Goal: Task Accomplishment & Management: Manage account settings

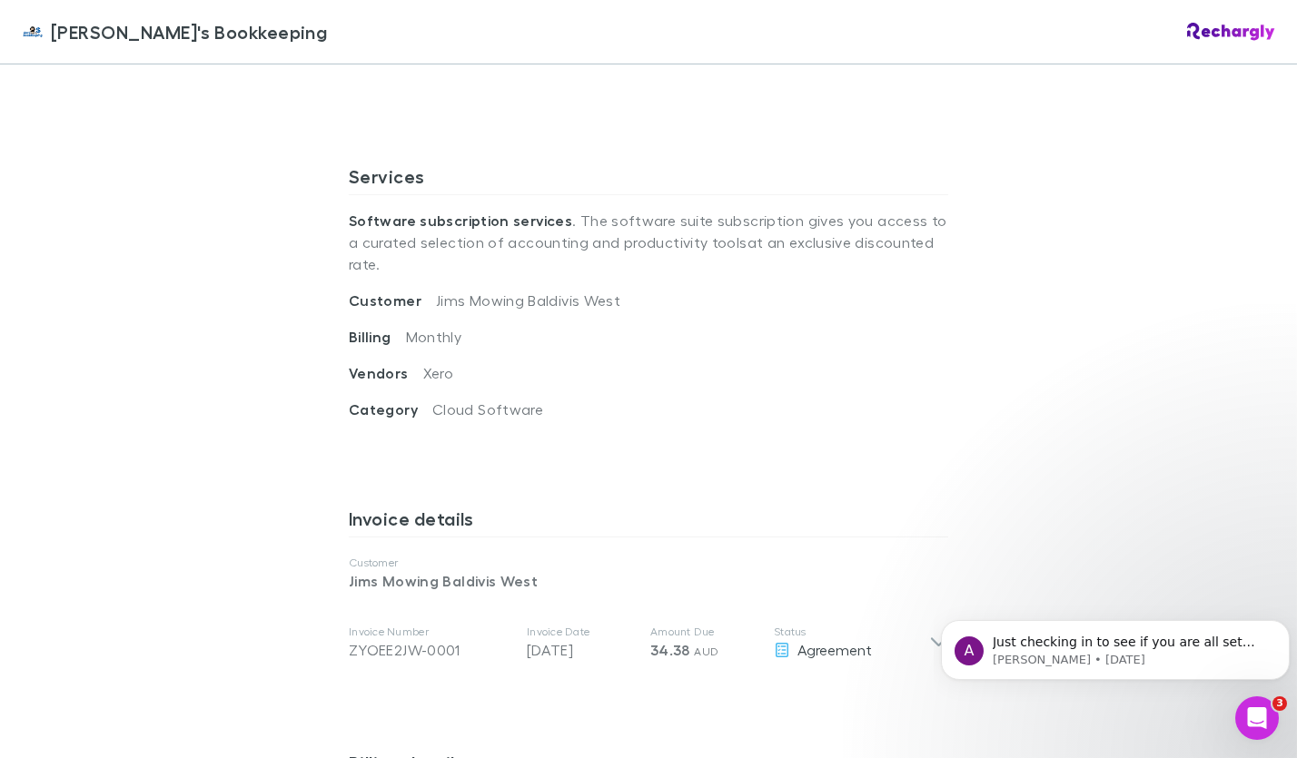
scroll to position [567, 0]
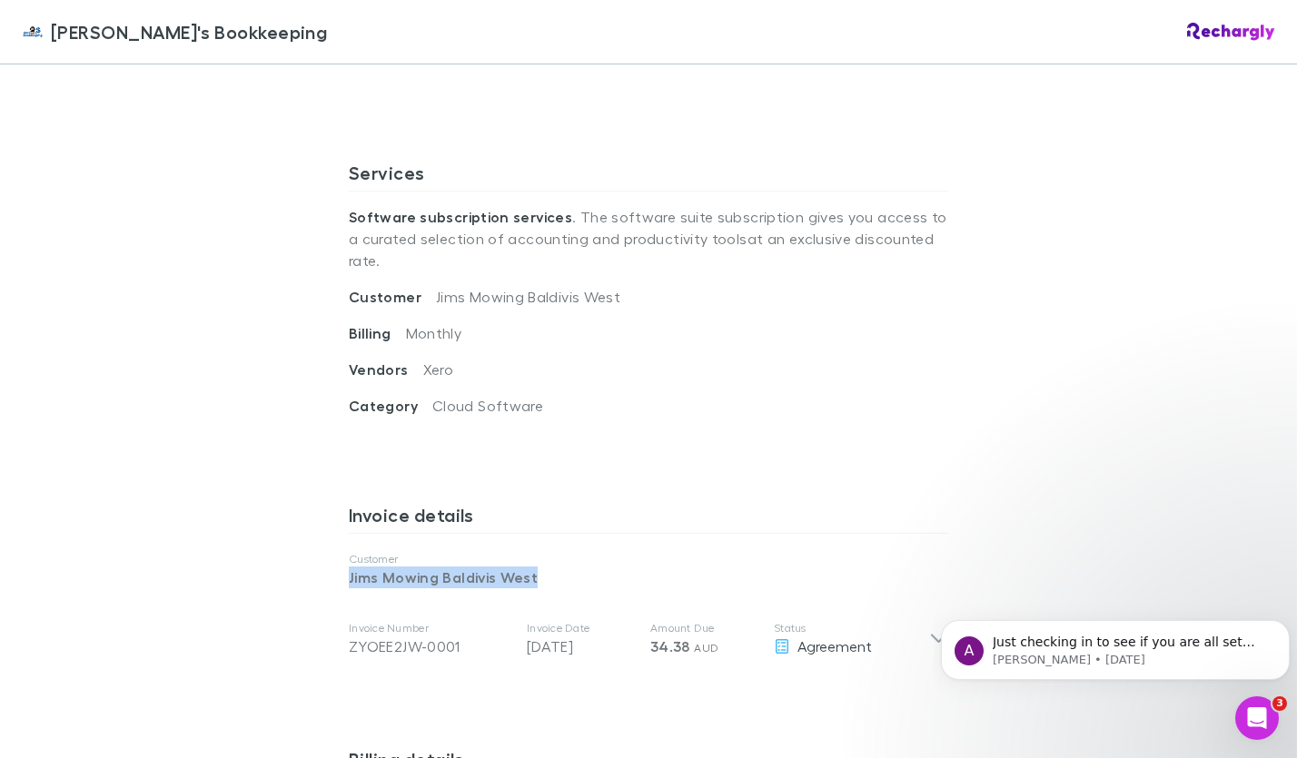
drag, startPoint x: 549, startPoint y: 564, endPoint x: 338, endPoint y: 551, distance: 212.0
click at [338, 551] on div "[PERSON_NAME]'s Bookkeeping Software subscriptions agreement [PERSON_NAME]'s Bo…" at bounding box center [649, 512] width 636 height 2028
copy p "Jims Mowing Baldivis West"
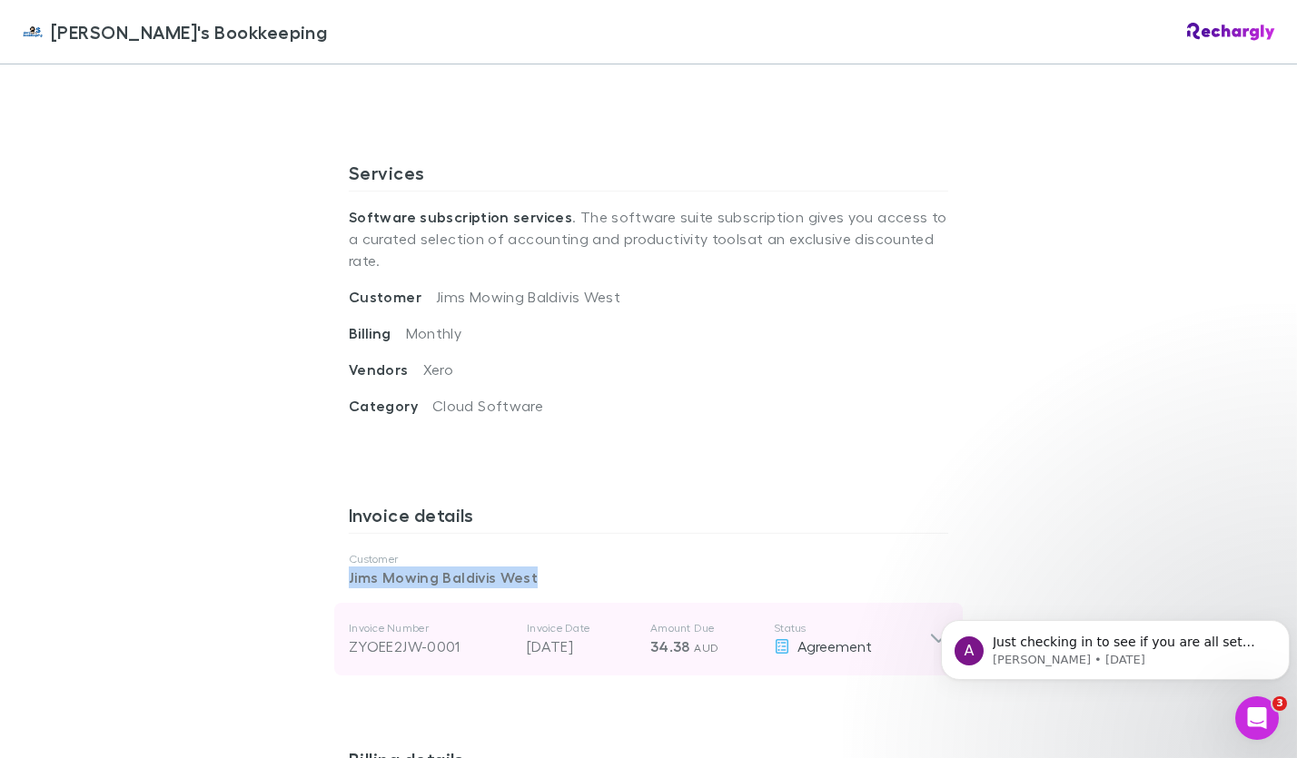
click at [932, 628] on icon at bounding box center [938, 639] width 19 height 22
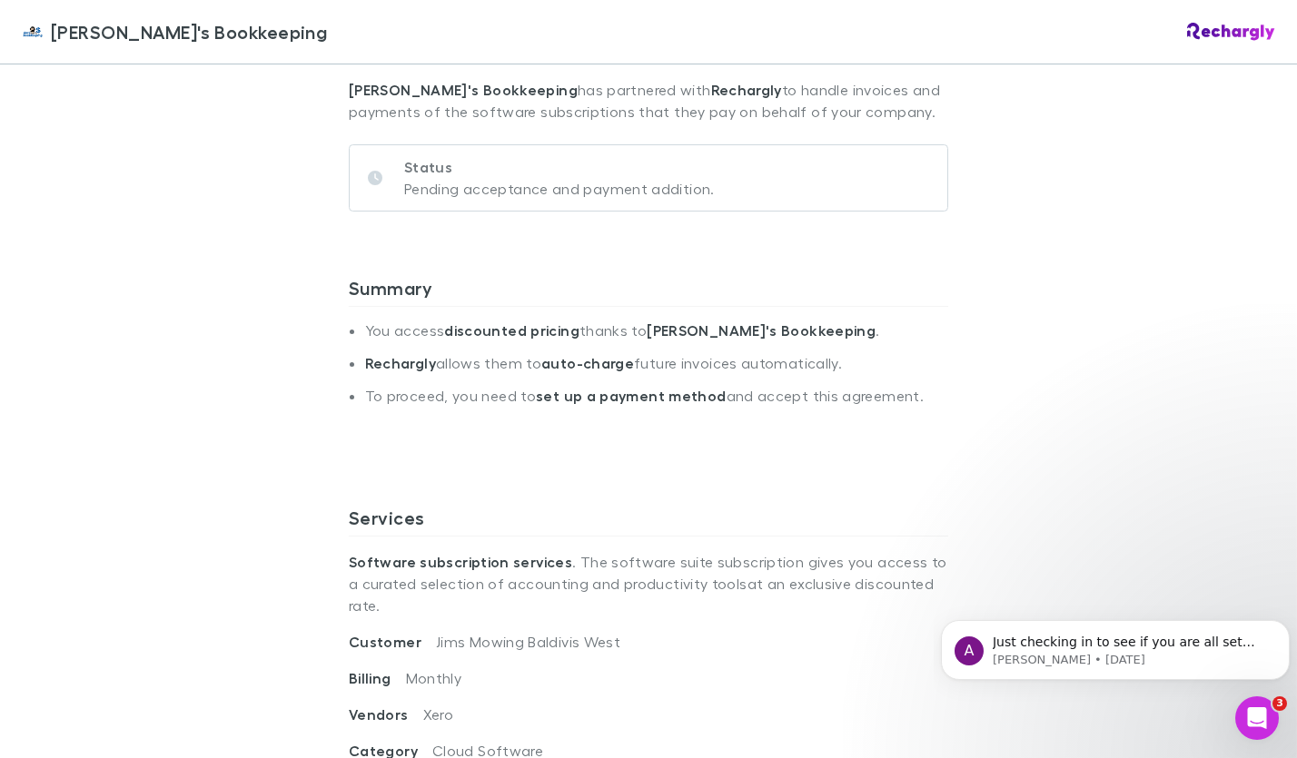
scroll to position [0, 0]
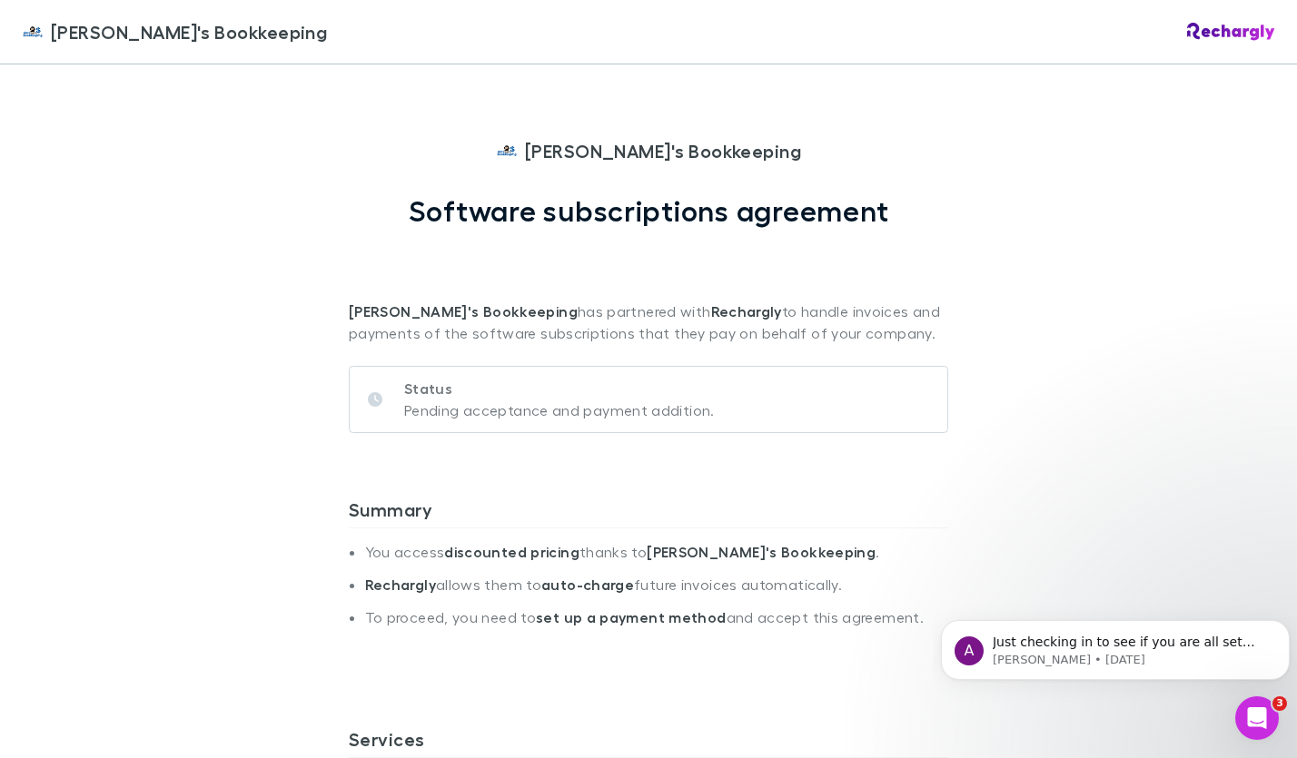
click at [74, 35] on span "[PERSON_NAME]'s Bookkeeping" at bounding box center [189, 31] width 276 height 27
click at [35, 42] on img at bounding box center [33, 32] width 22 height 22
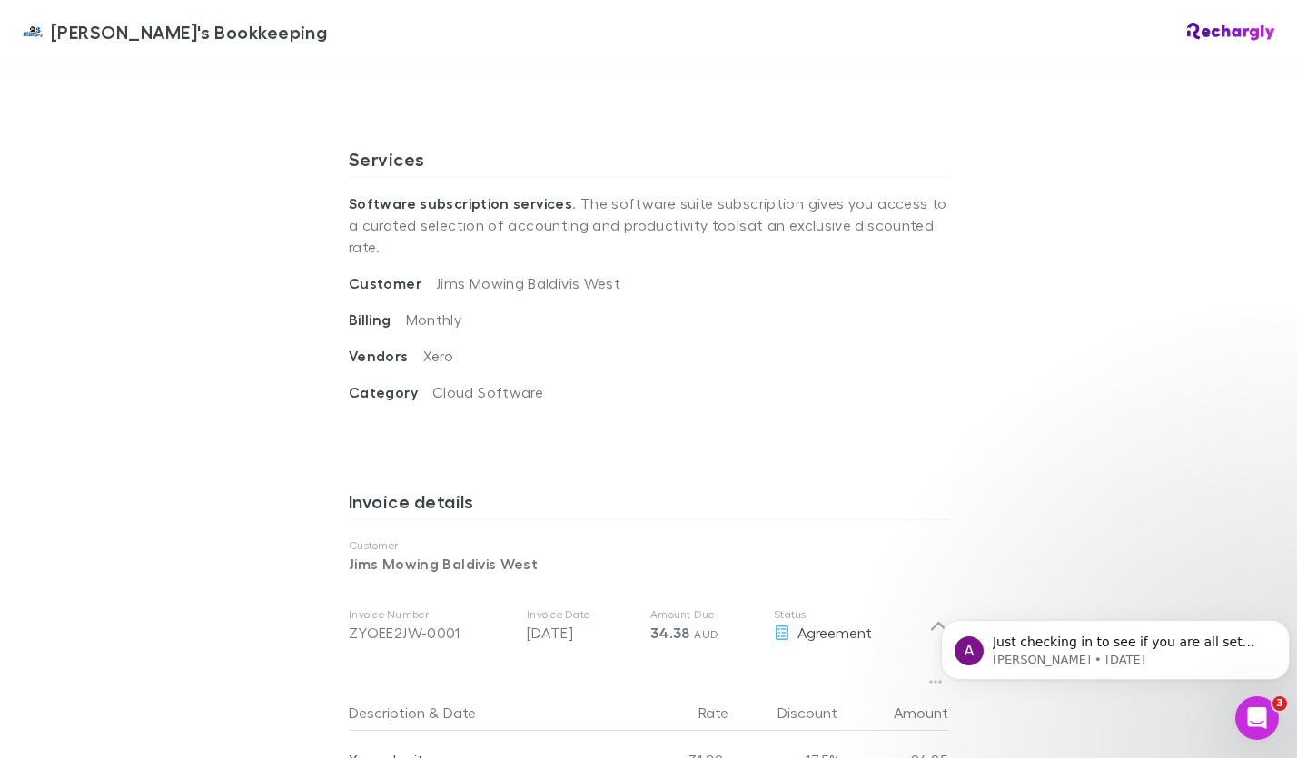
scroll to position [712, 0]
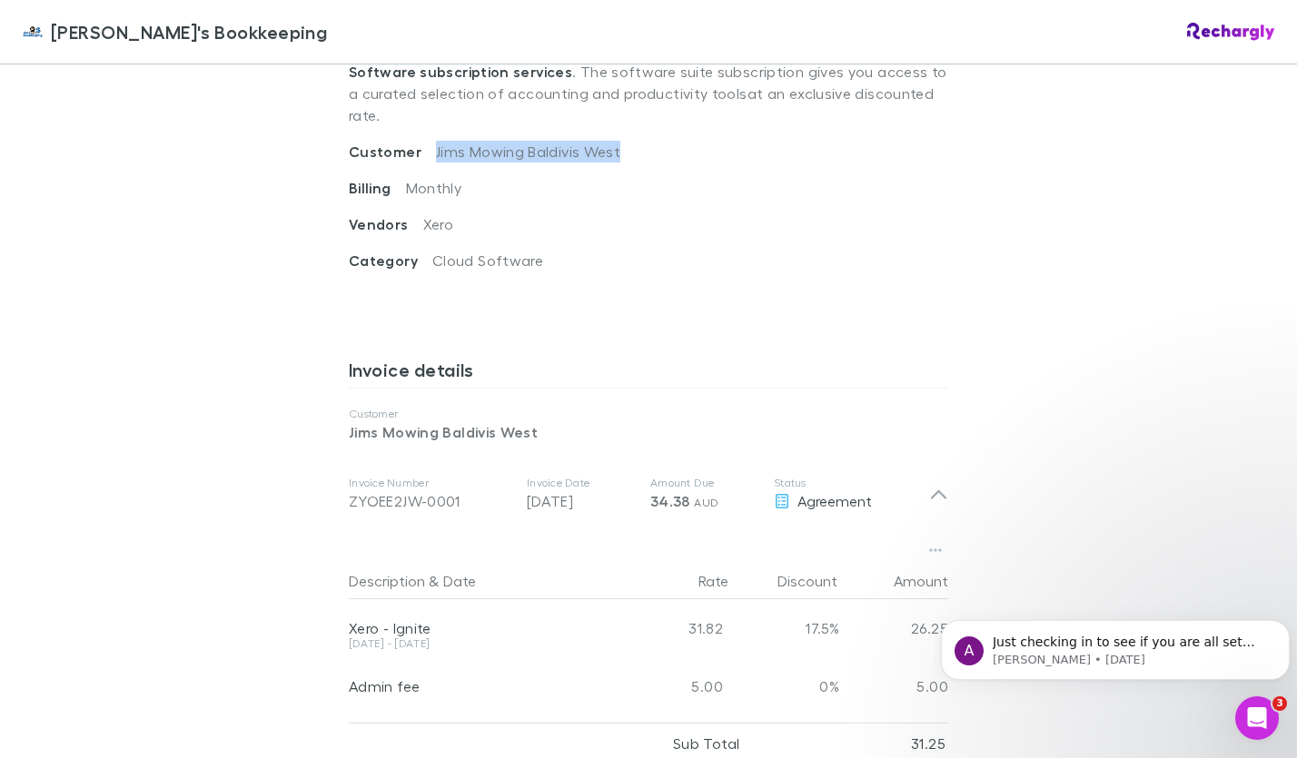
drag, startPoint x: 621, startPoint y: 138, endPoint x: 419, endPoint y: 131, distance: 202.6
click at [419, 141] on div "Customer [PERSON_NAME] Mowing Baldivis West" at bounding box center [648, 159] width 599 height 36
copy span "Jims Mowing Baldivis West"
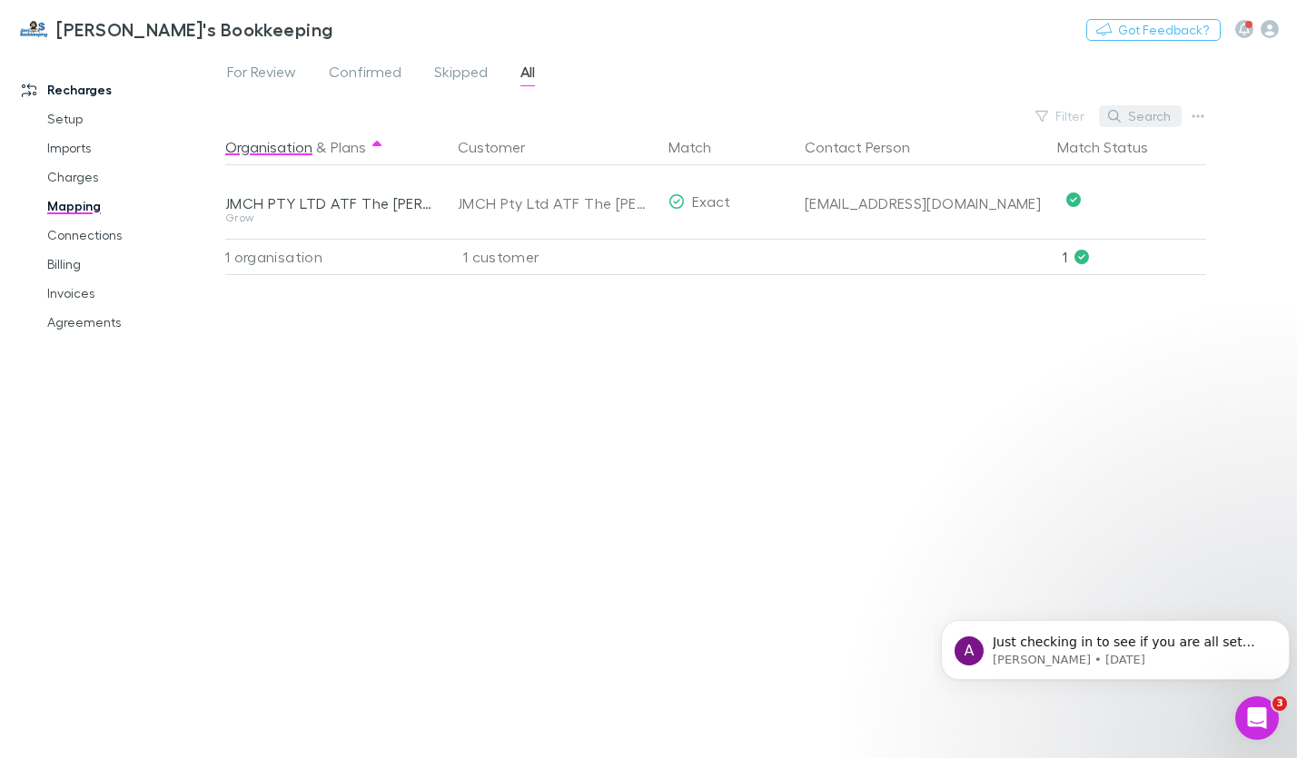
click at [1136, 126] on button "Search" at bounding box center [1140, 116] width 83 height 22
paste input "**********"
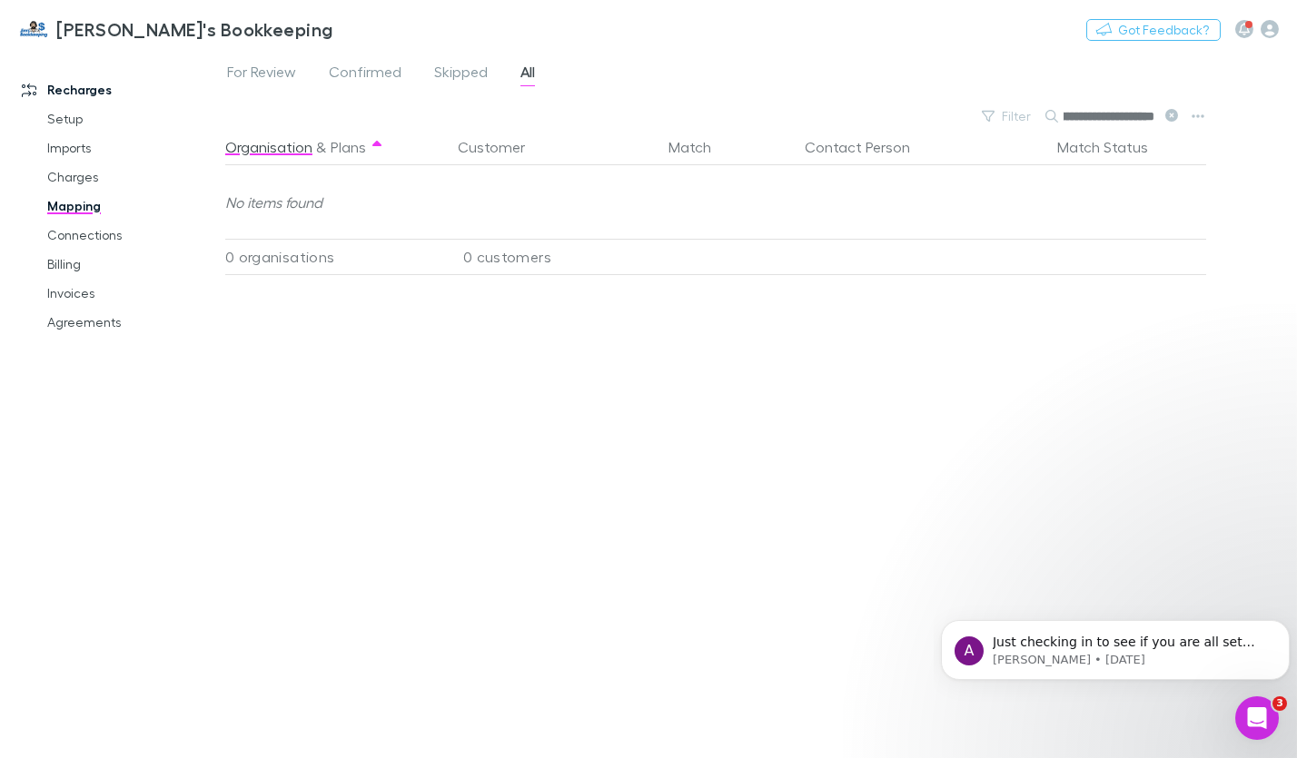
type input "**********"
click at [55, 301] on link "Invoices" at bounding box center [132, 293] width 206 height 29
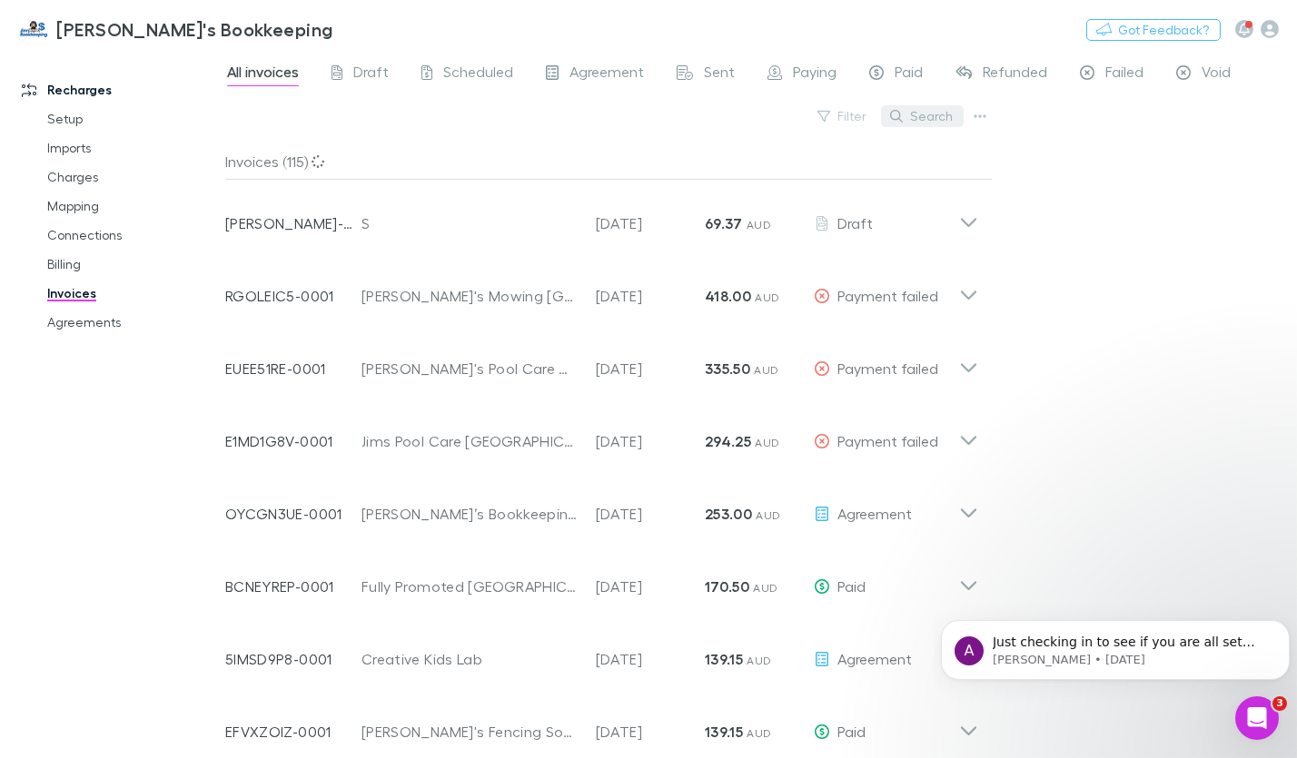
click at [916, 115] on button "Search" at bounding box center [922, 116] width 83 height 22
paste input "**********"
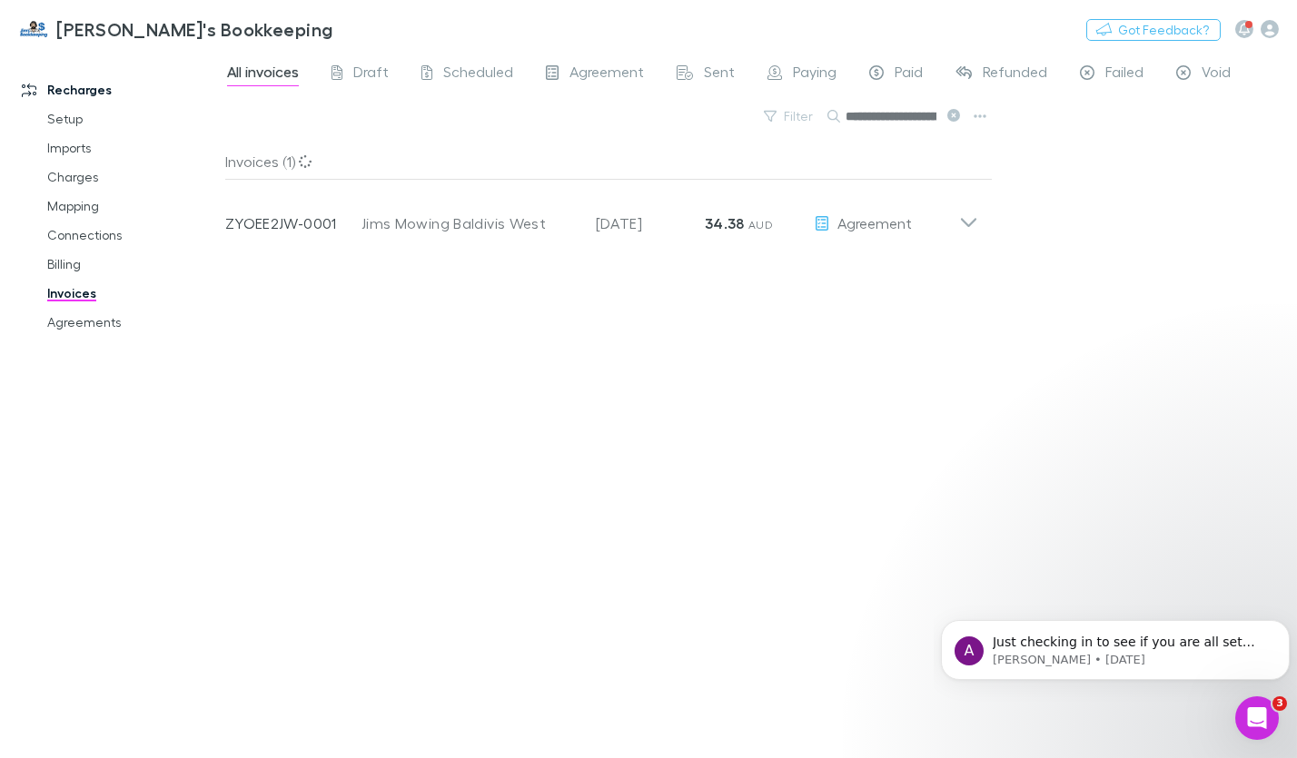
scroll to position [0, 54]
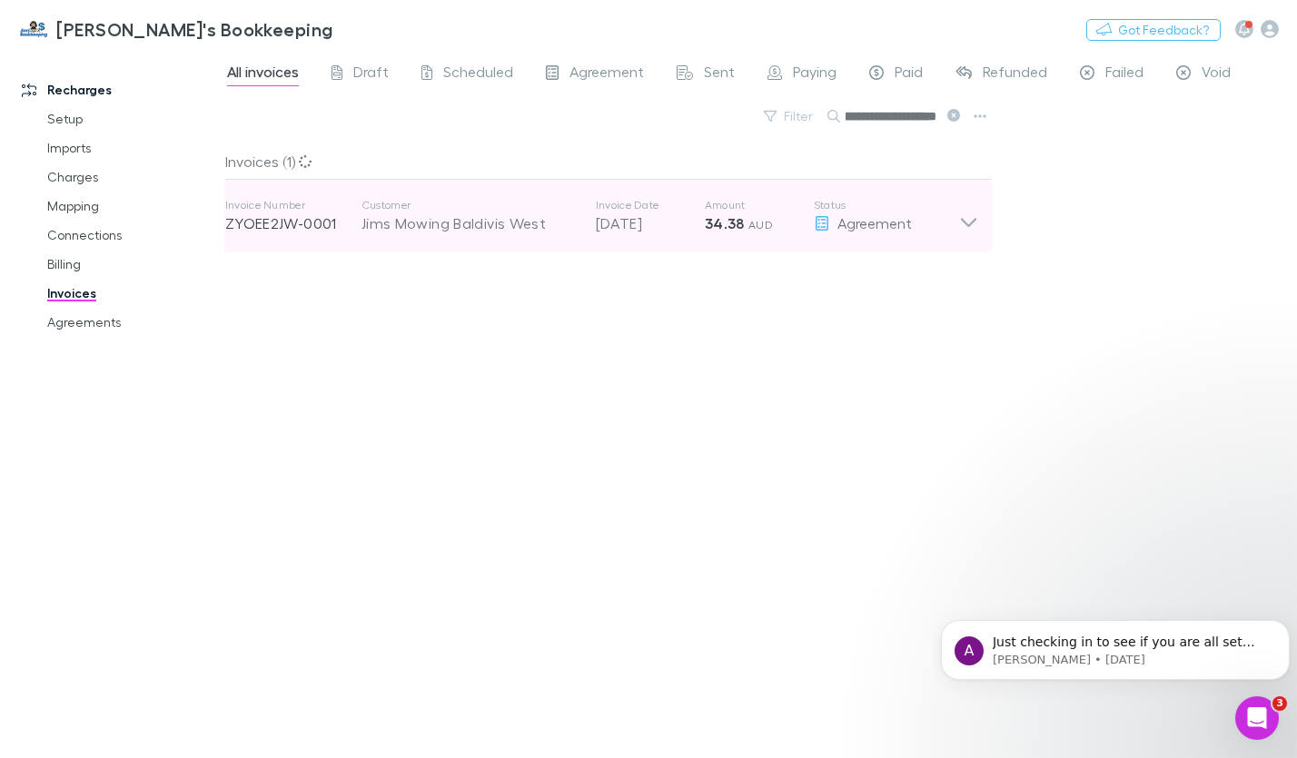
type input "**********"
click at [964, 219] on icon at bounding box center [968, 216] width 19 height 36
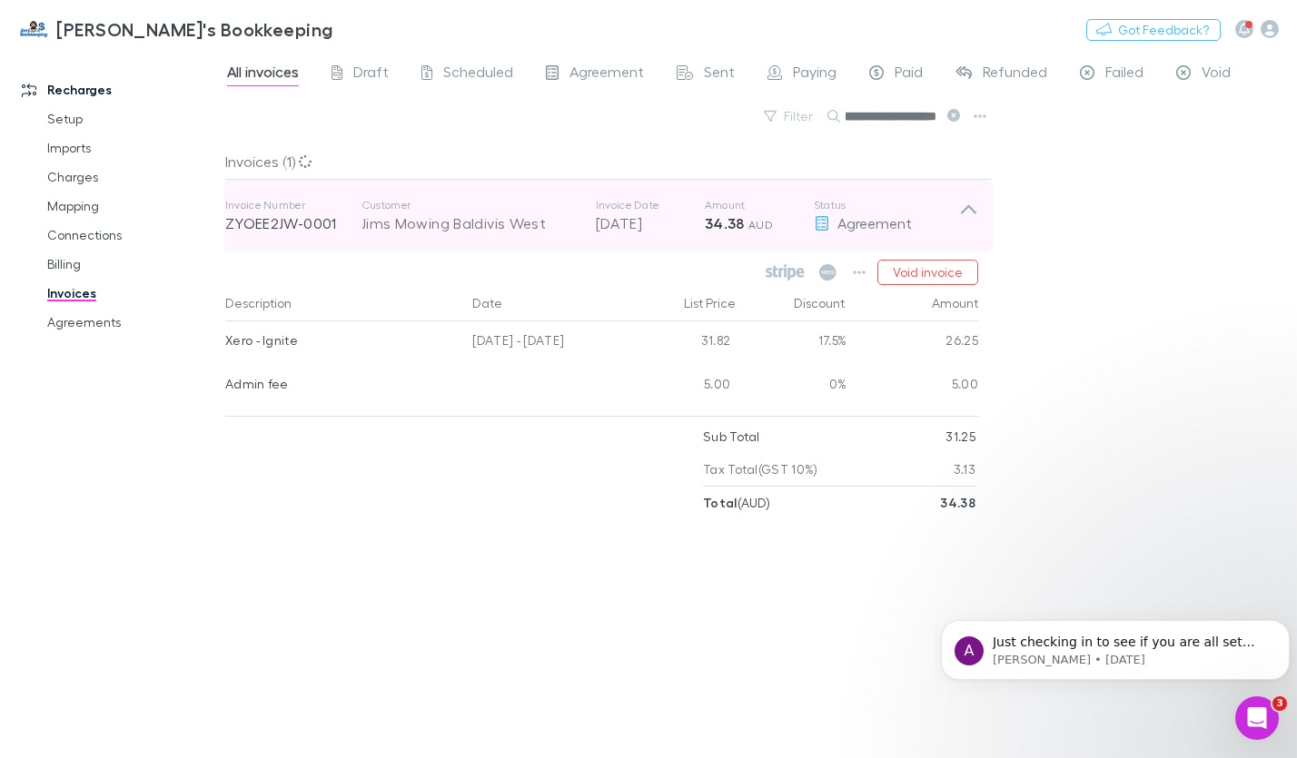
scroll to position [0, 54]
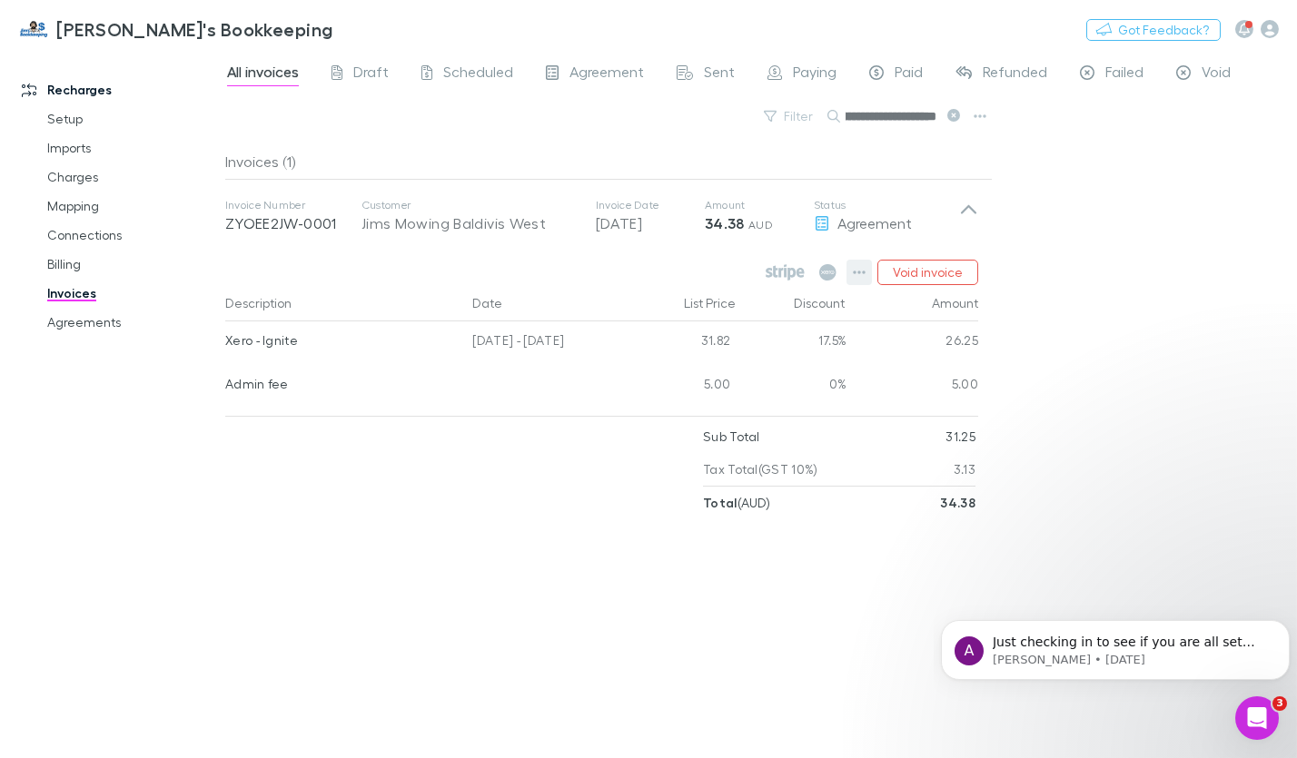
click at [861, 277] on icon "button" at bounding box center [859, 272] width 13 height 15
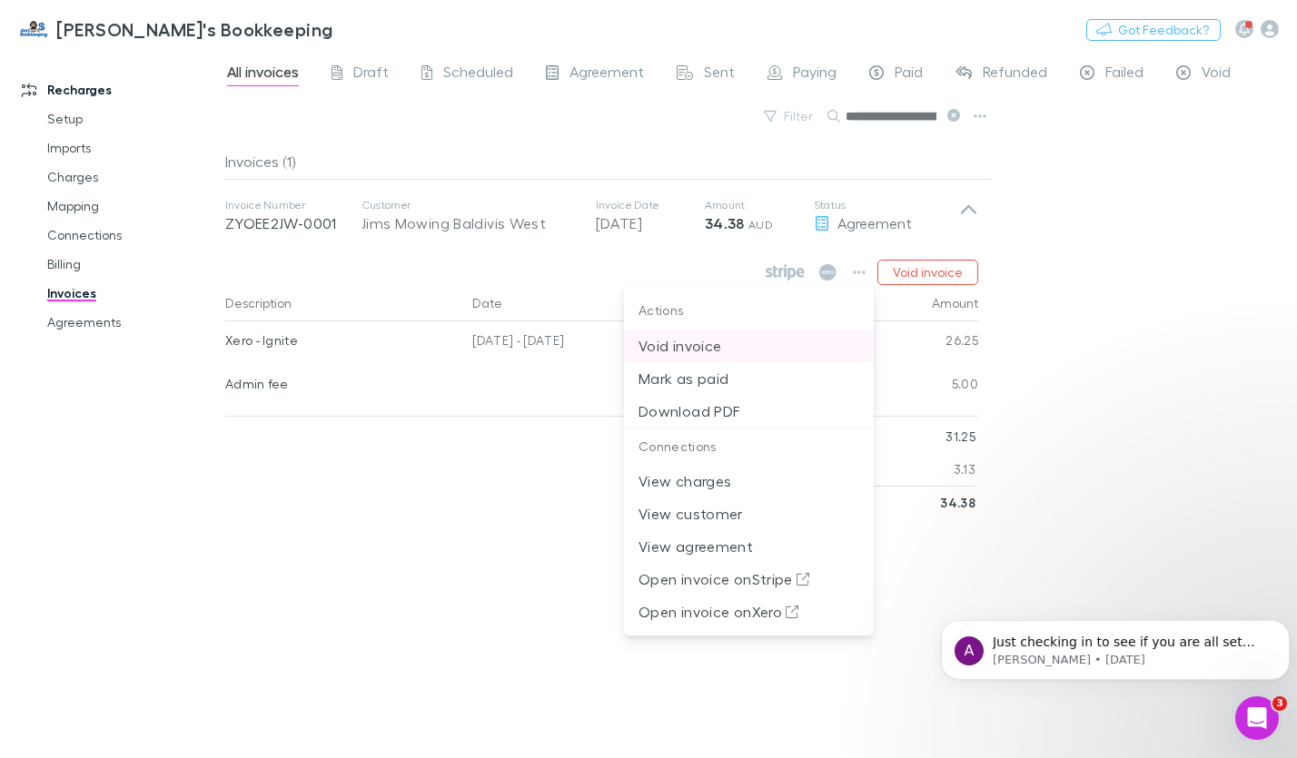
click at [706, 355] on p "Void invoice" at bounding box center [748, 346] width 221 height 22
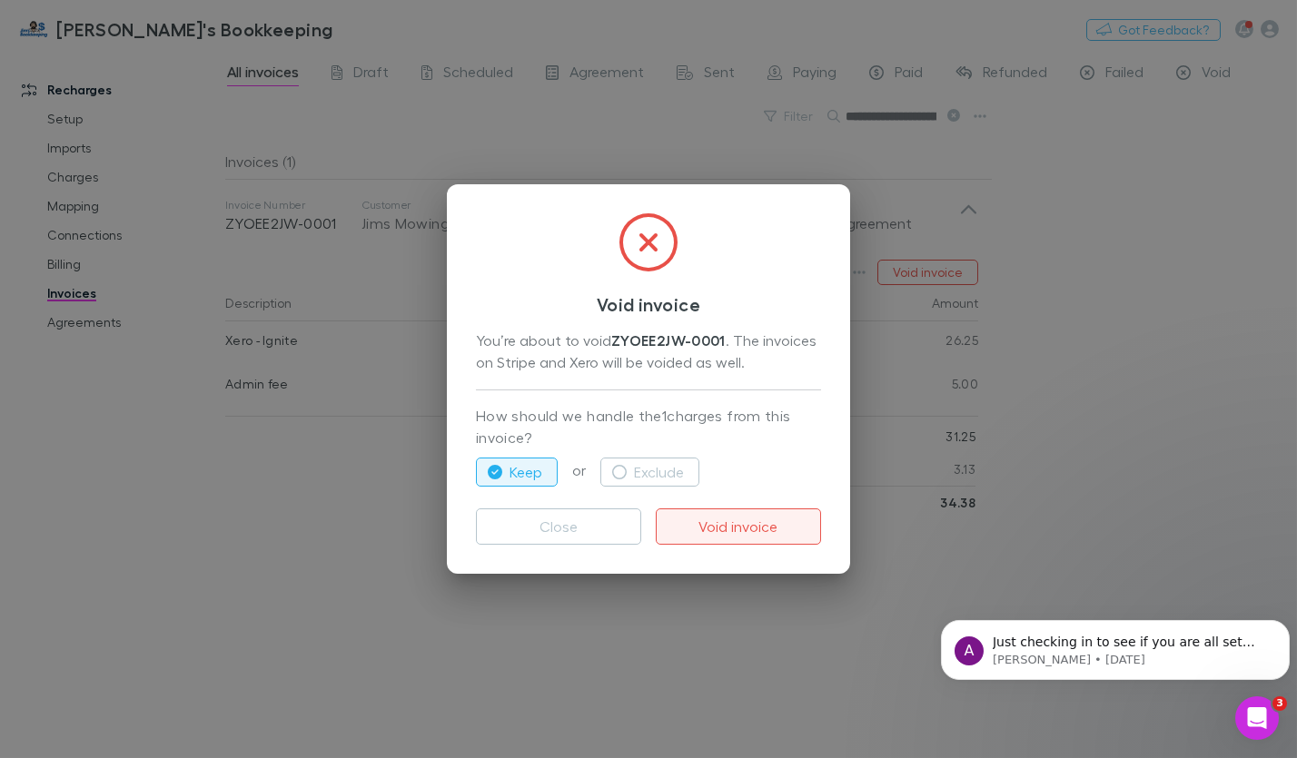
click at [700, 529] on button "Void invoice" at bounding box center [738, 526] width 165 height 36
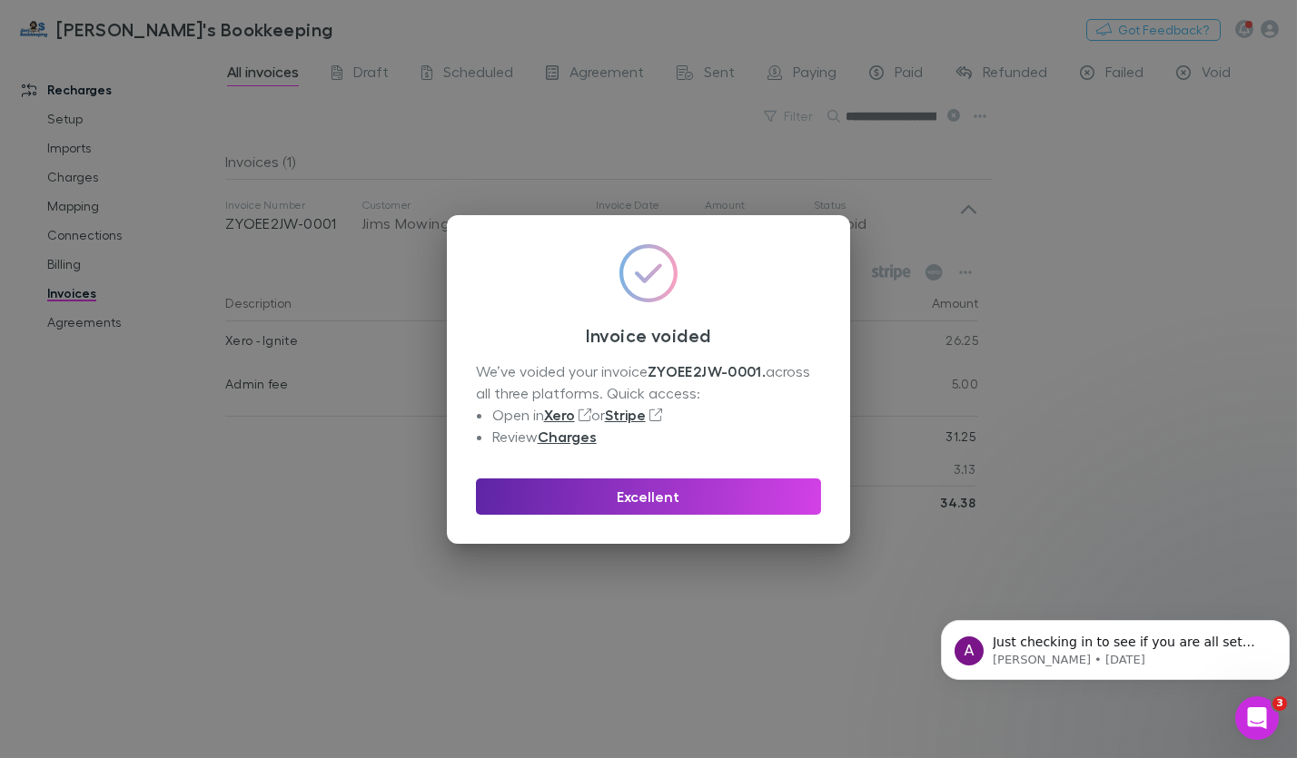
click at [774, 612] on div "Invoice voided We’ve voided your invoice ZYOEE2JW-0001 . across all three platf…" at bounding box center [648, 379] width 1297 height 758
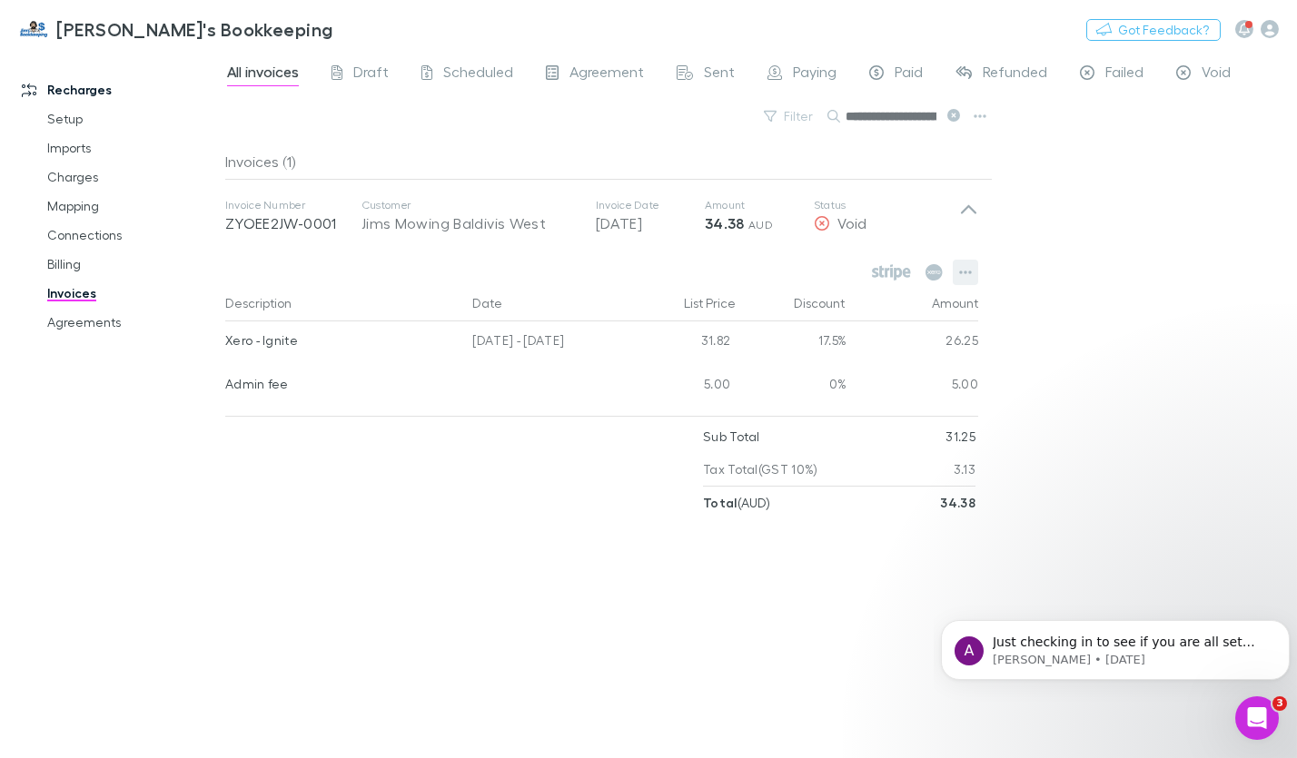
click at [972, 271] on button "button" at bounding box center [965, 272] width 25 height 25
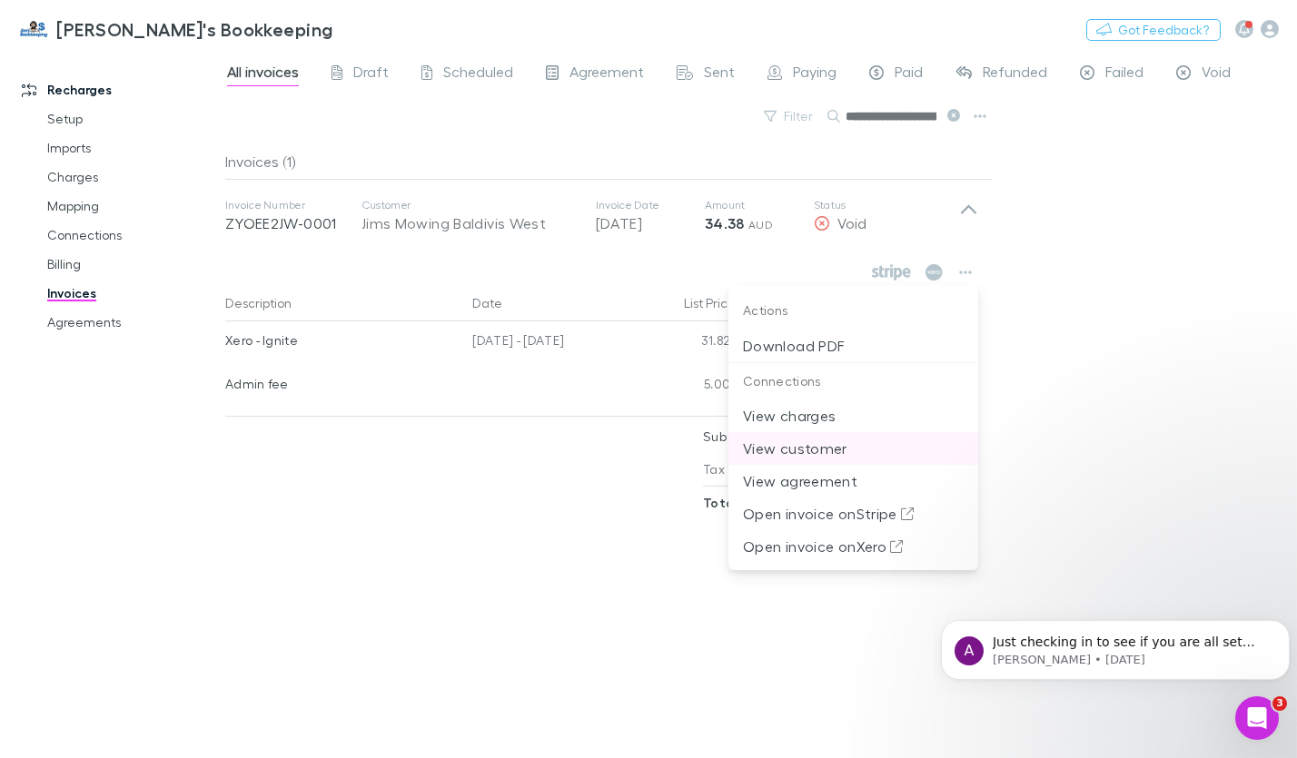
click at [785, 452] on p "View customer" at bounding box center [853, 449] width 221 height 22
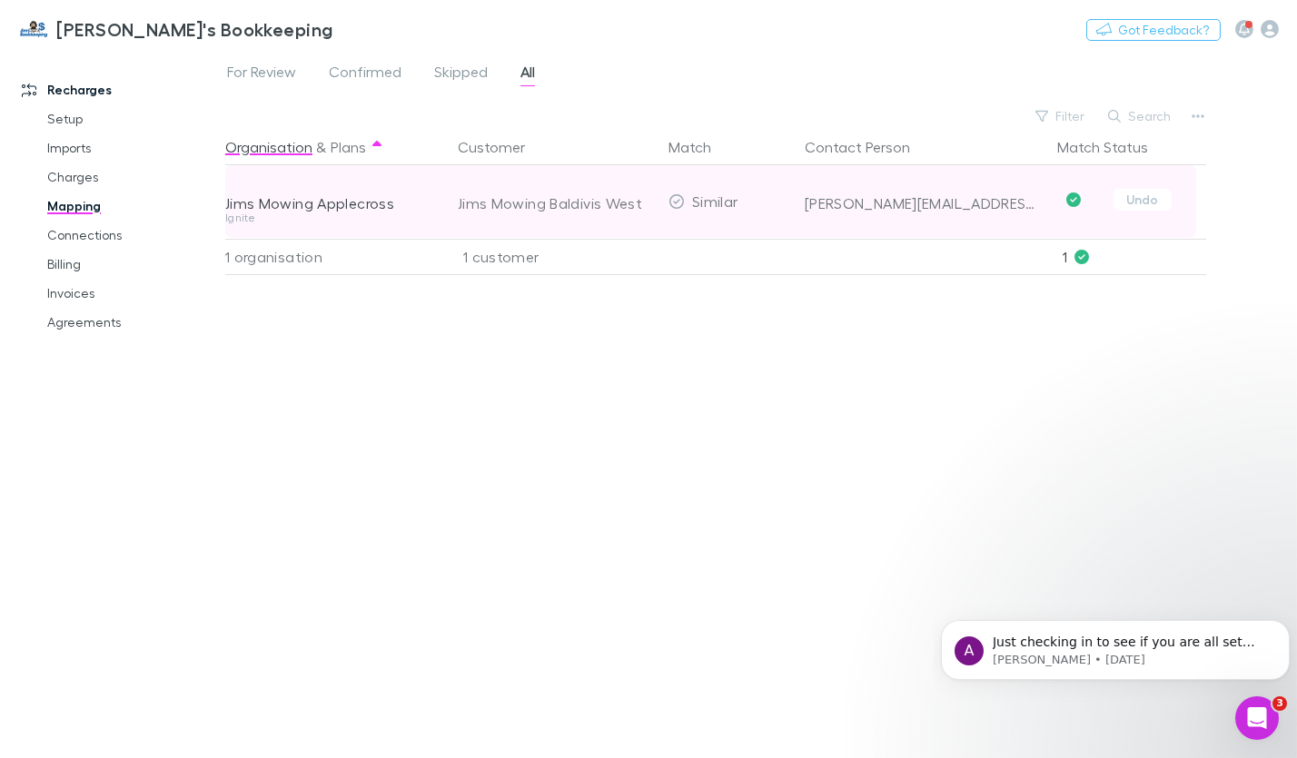
click at [350, 204] on div "Jims Mowing Applecross" at bounding box center [330, 203] width 211 height 18
click at [1149, 206] on button "Undo" at bounding box center [1142, 200] width 58 height 22
click at [628, 203] on icon "button" at bounding box center [631, 201] width 9 height 9
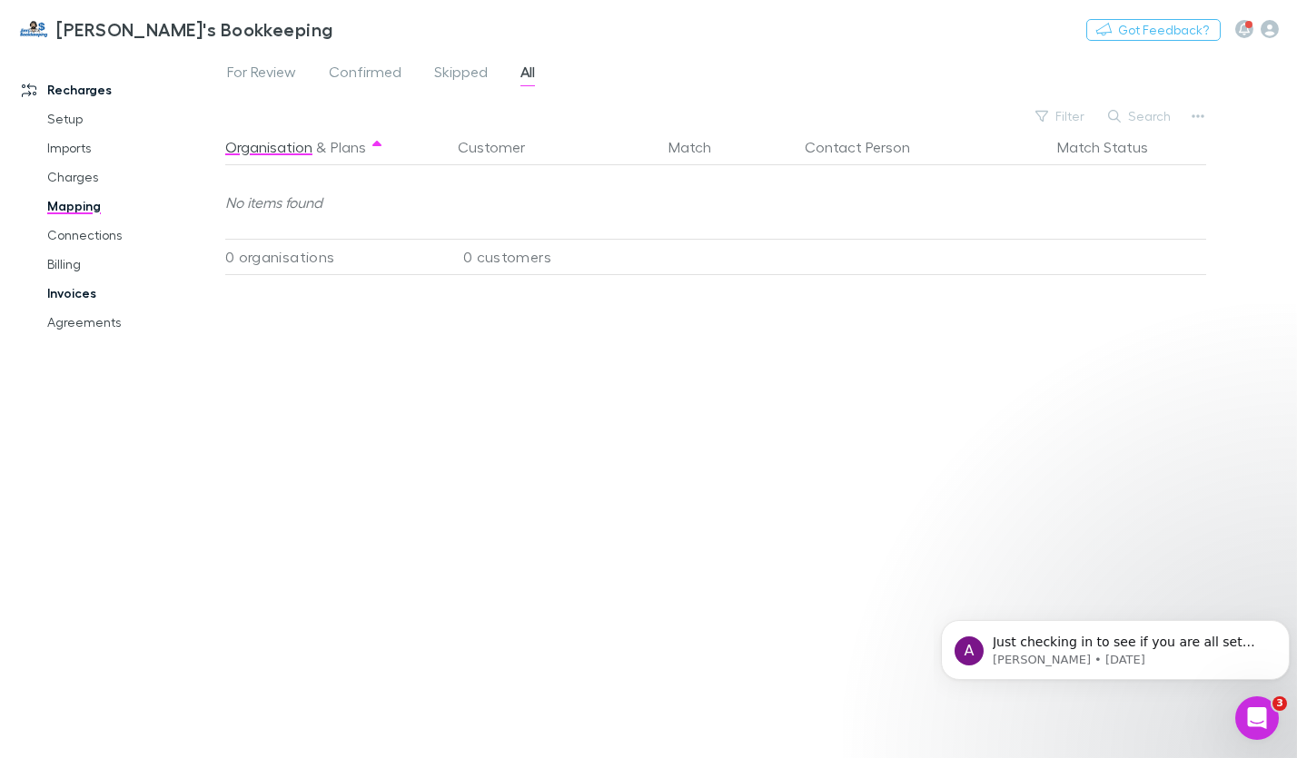
click at [64, 294] on link "Invoices" at bounding box center [132, 293] width 206 height 29
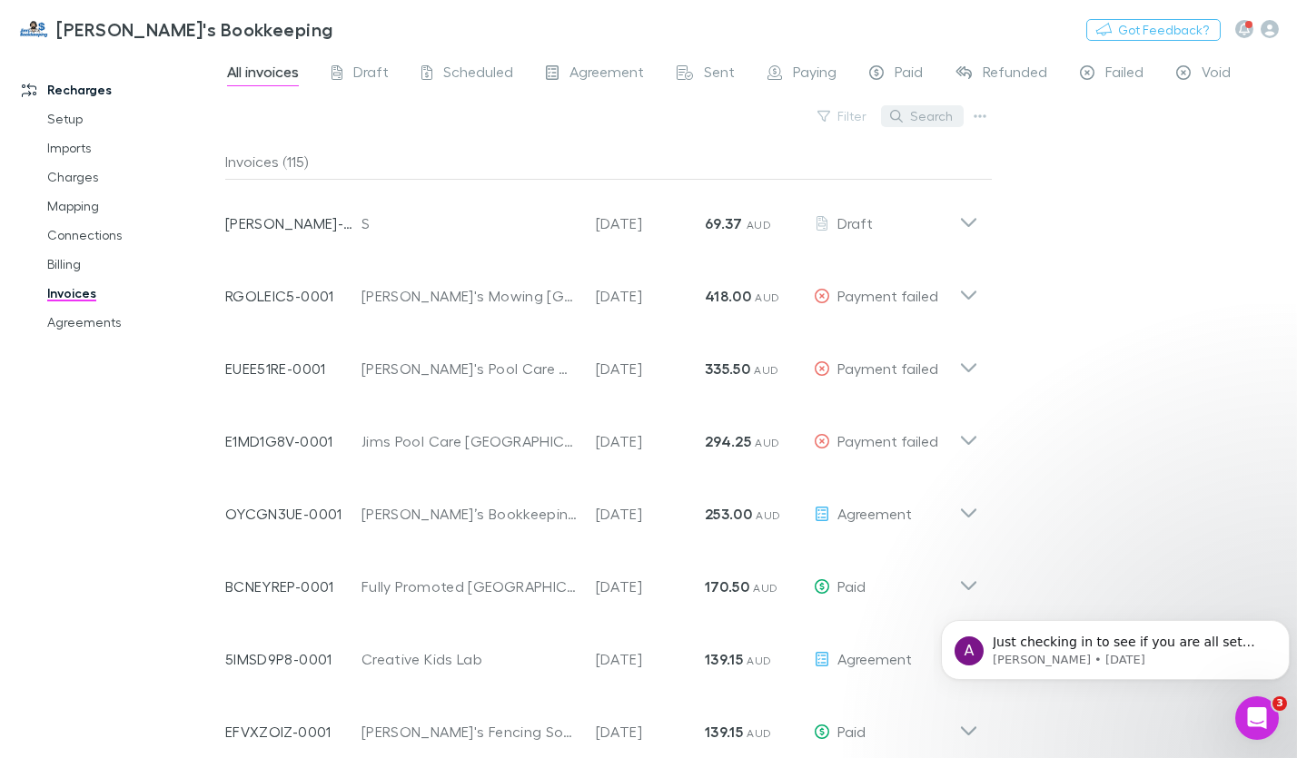
click at [933, 114] on button "Search" at bounding box center [922, 116] width 83 height 22
paste input "**********"
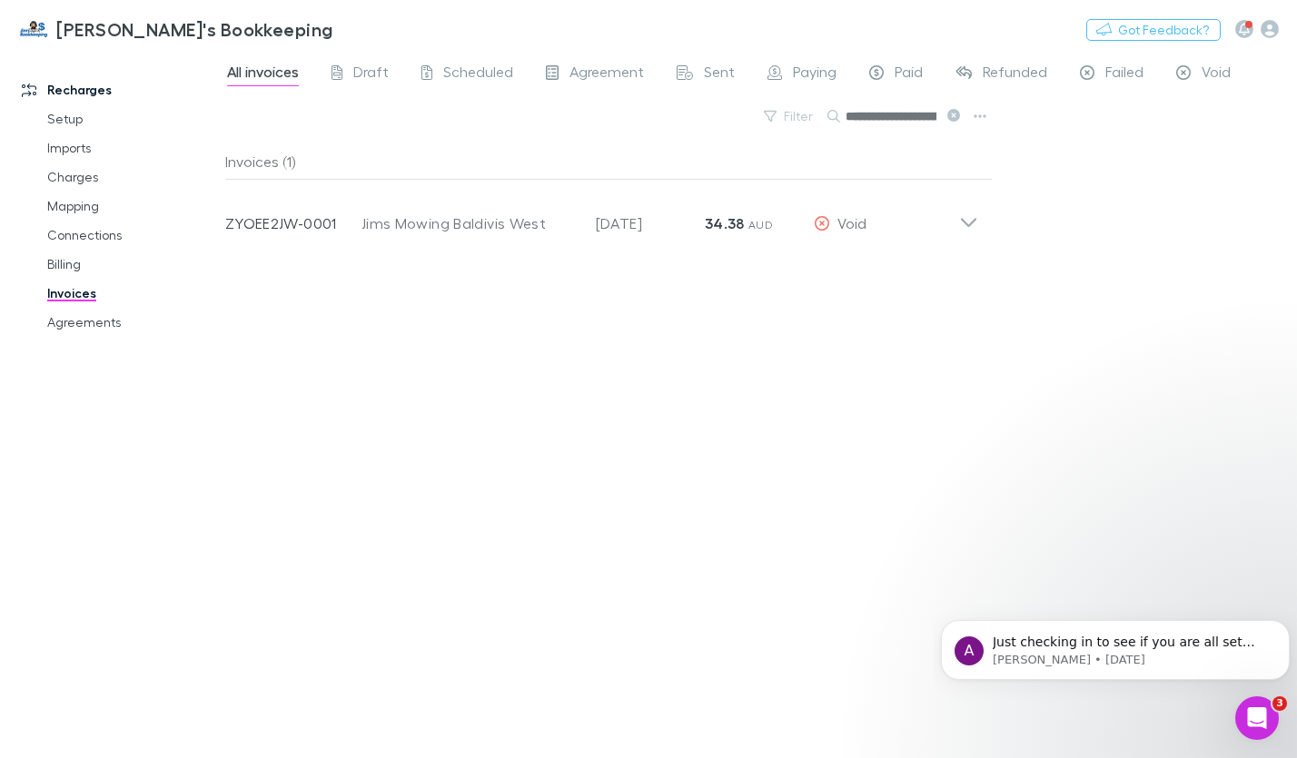
scroll to position [0, 54]
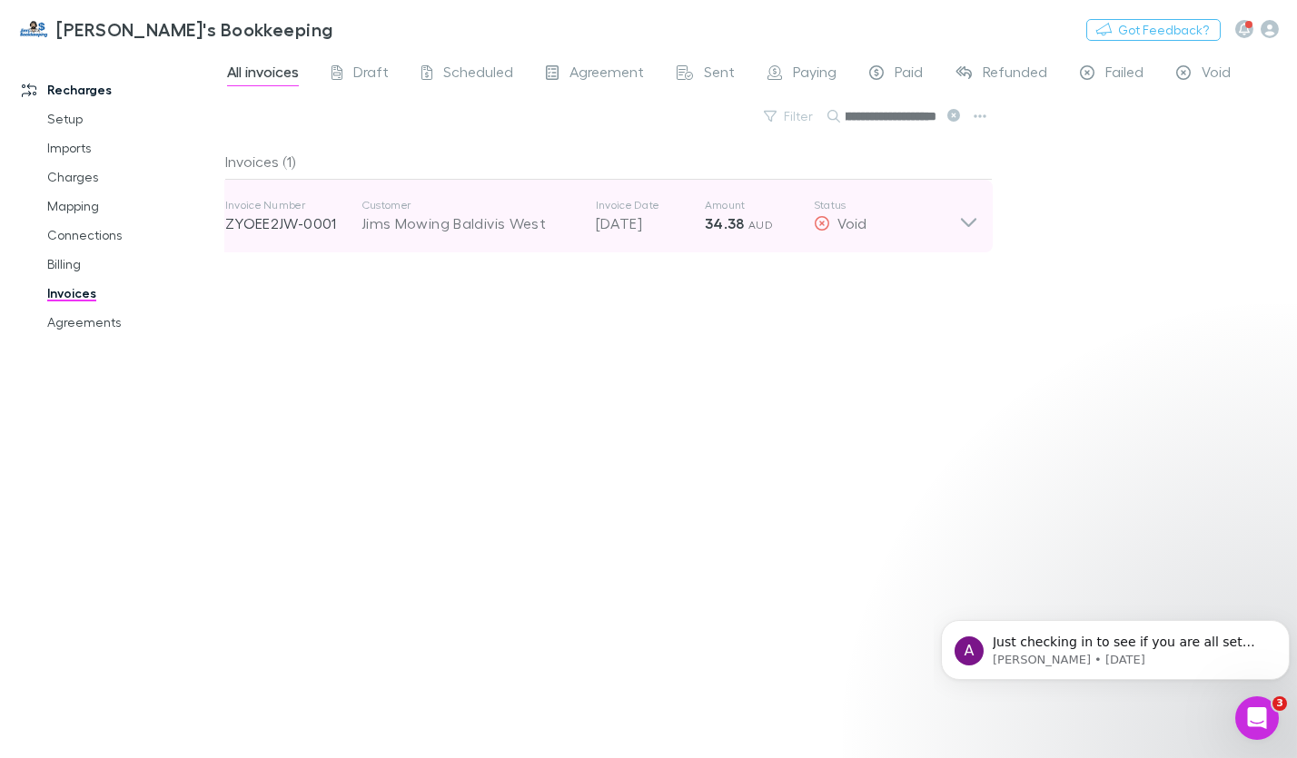
type input "**********"
click at [969, 224] on icon at bounding box center [968, 222] width 15 height 9
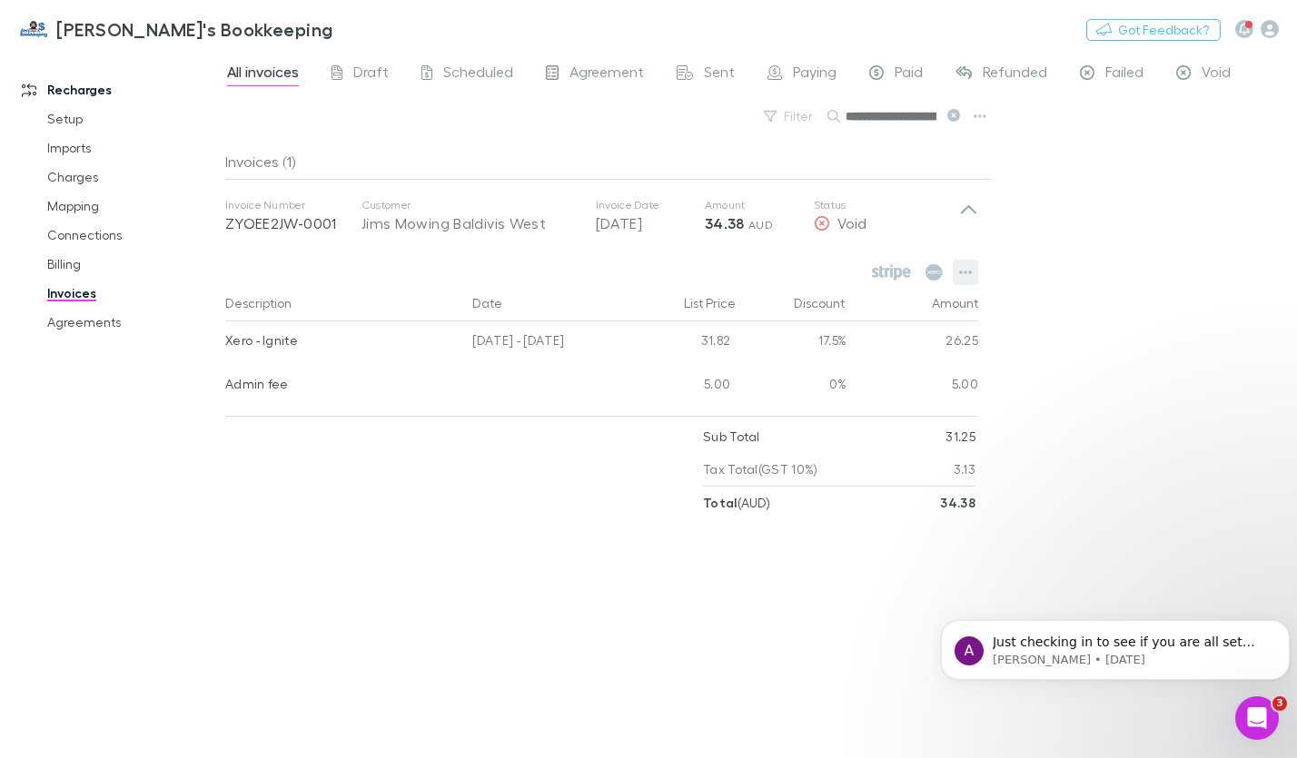
click at [968, 280] on button "button" at bounding box center [965, 272] width 25 height 25
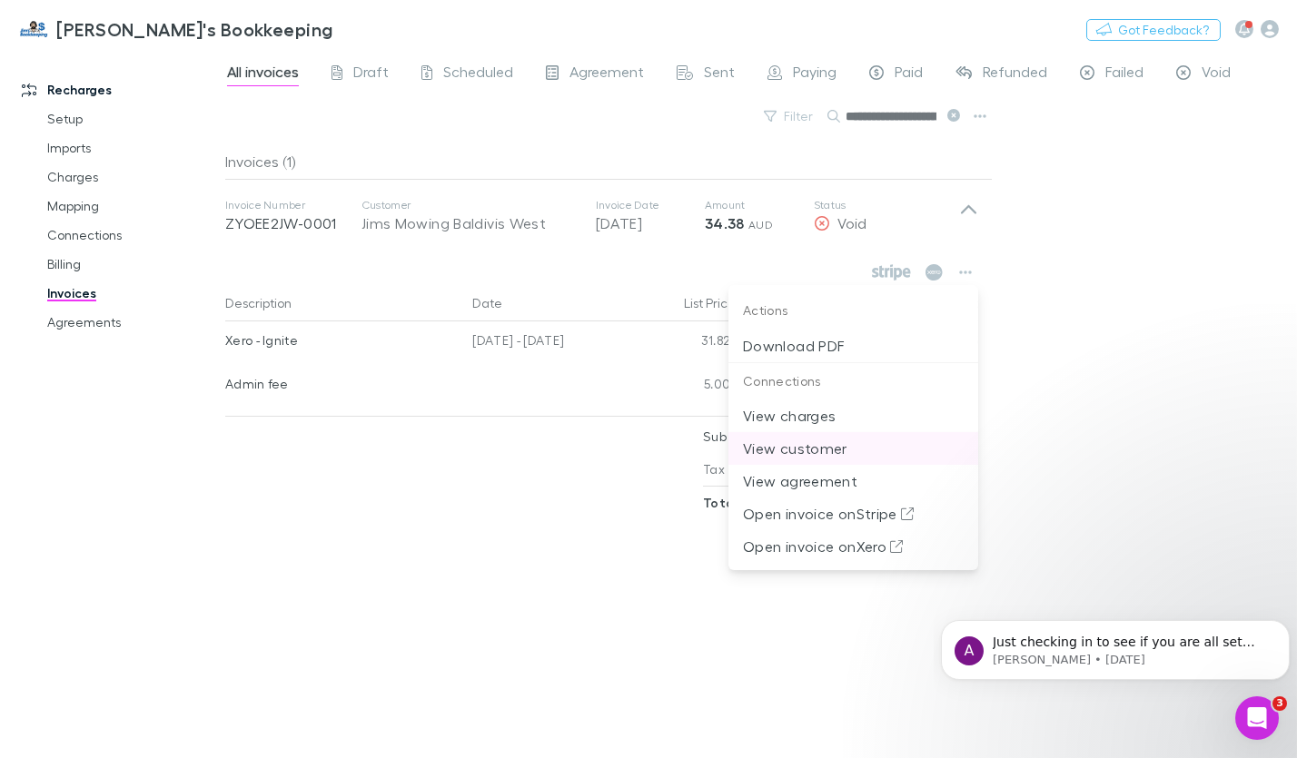
click at [863, 451] on p "View customer" at bounding box center [853, 449] width 221 height 22
